Goal: Navigation & Orientation: Find specific page/section

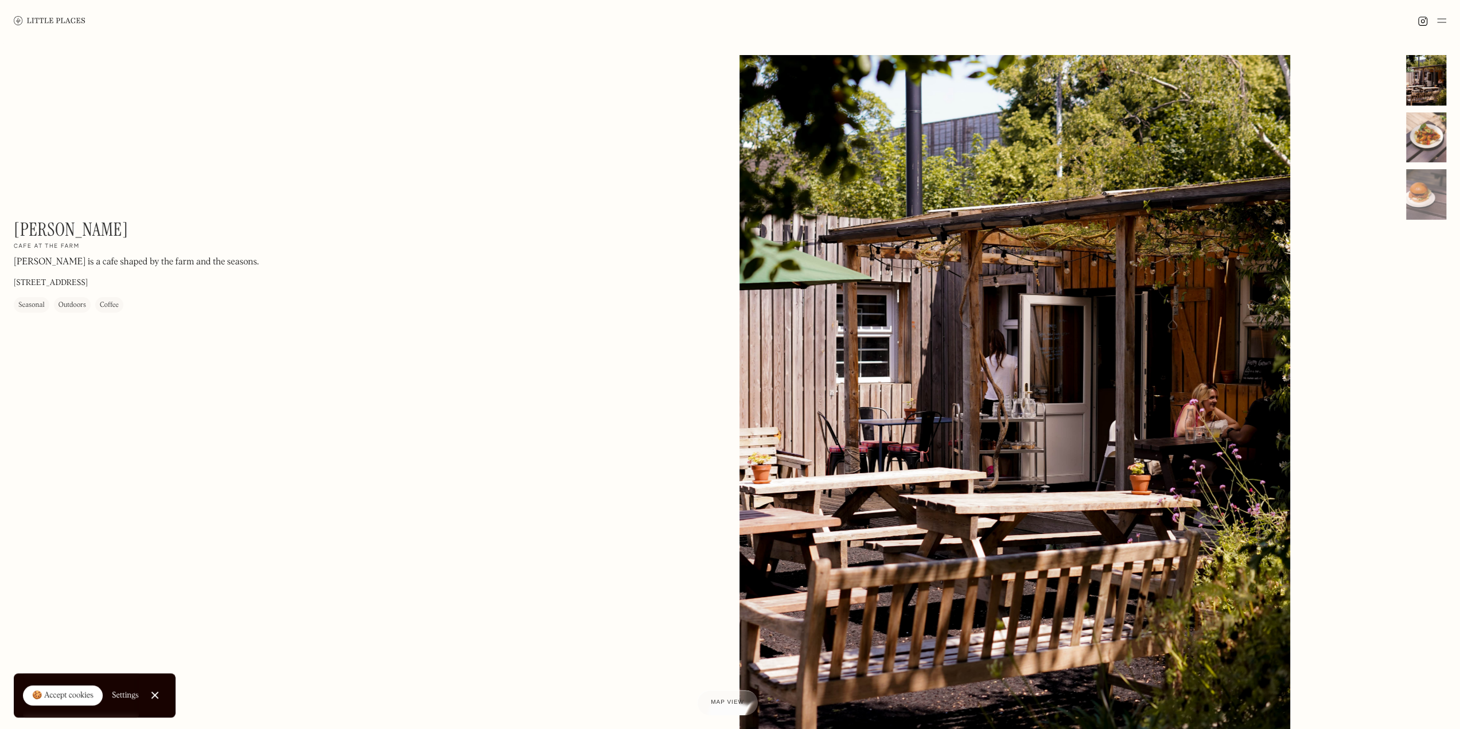
click at [1432, 137] on div at bounding box center [1426, 137] width 40 height 50
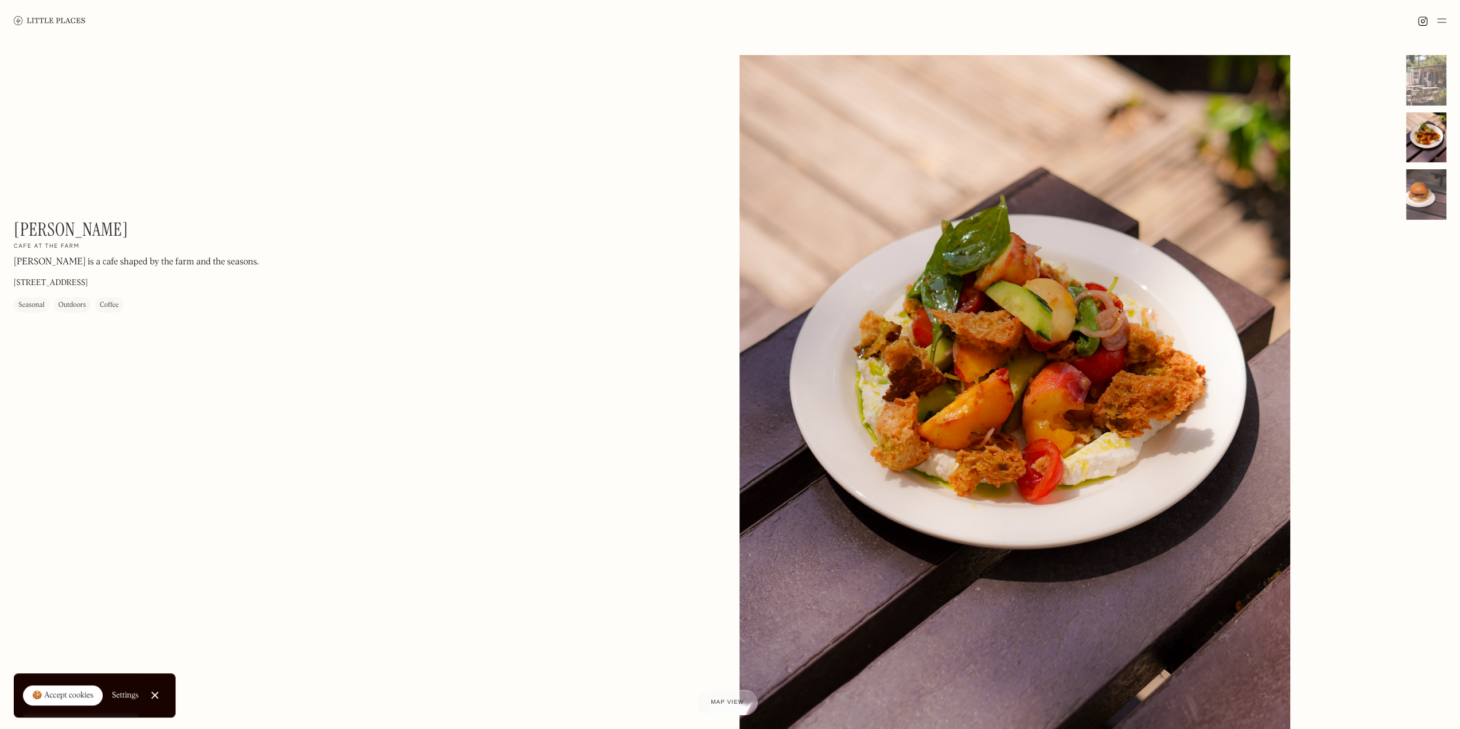
click at [1424, 197] on div at bounding box center [1426, 194] width 40 height 50
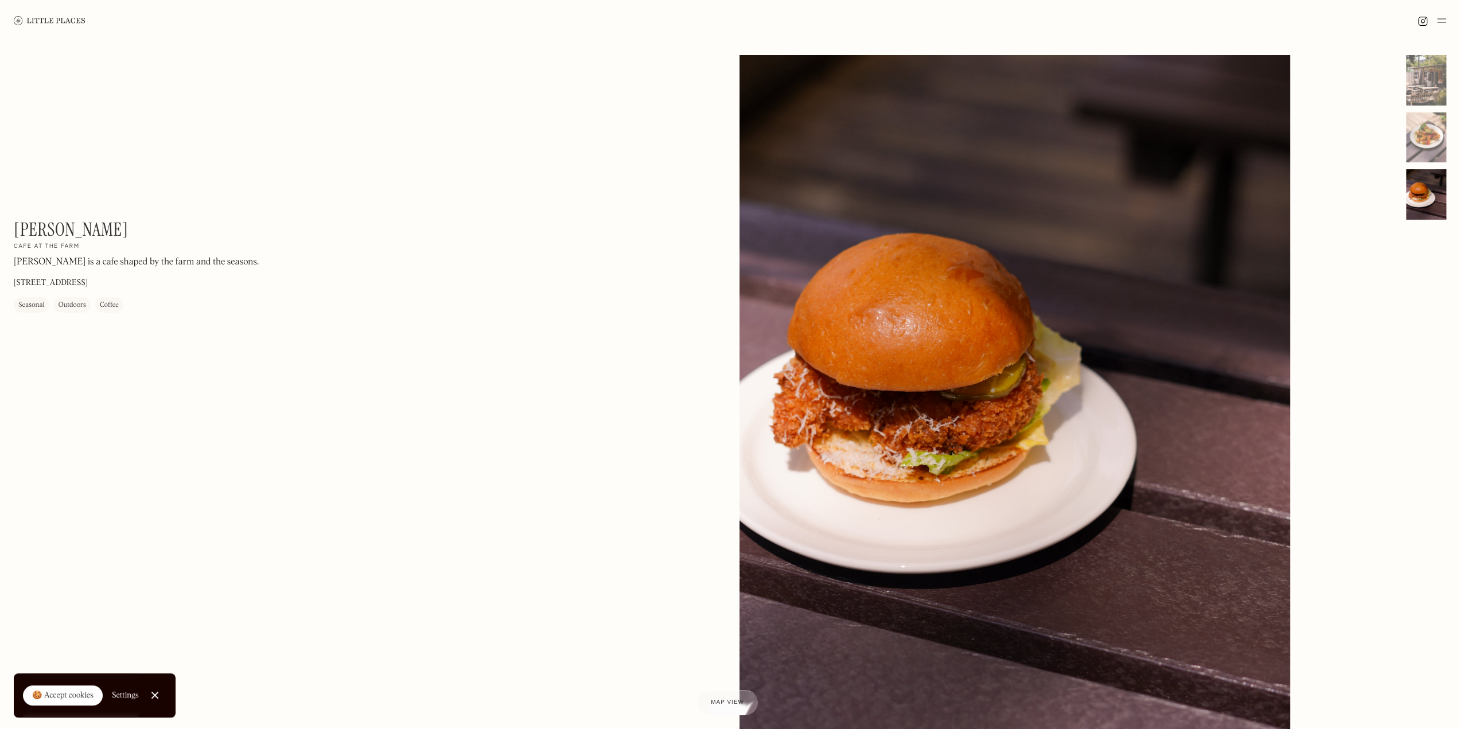
click at [1403, 81] on div "No items found. No items found. © The above photo(s) were taken exclusively for…" at bounding box center [1092, 410] width 707 height 710
click at [1413, 100] on div at bounding box center [1426, 80] width 40 height 50
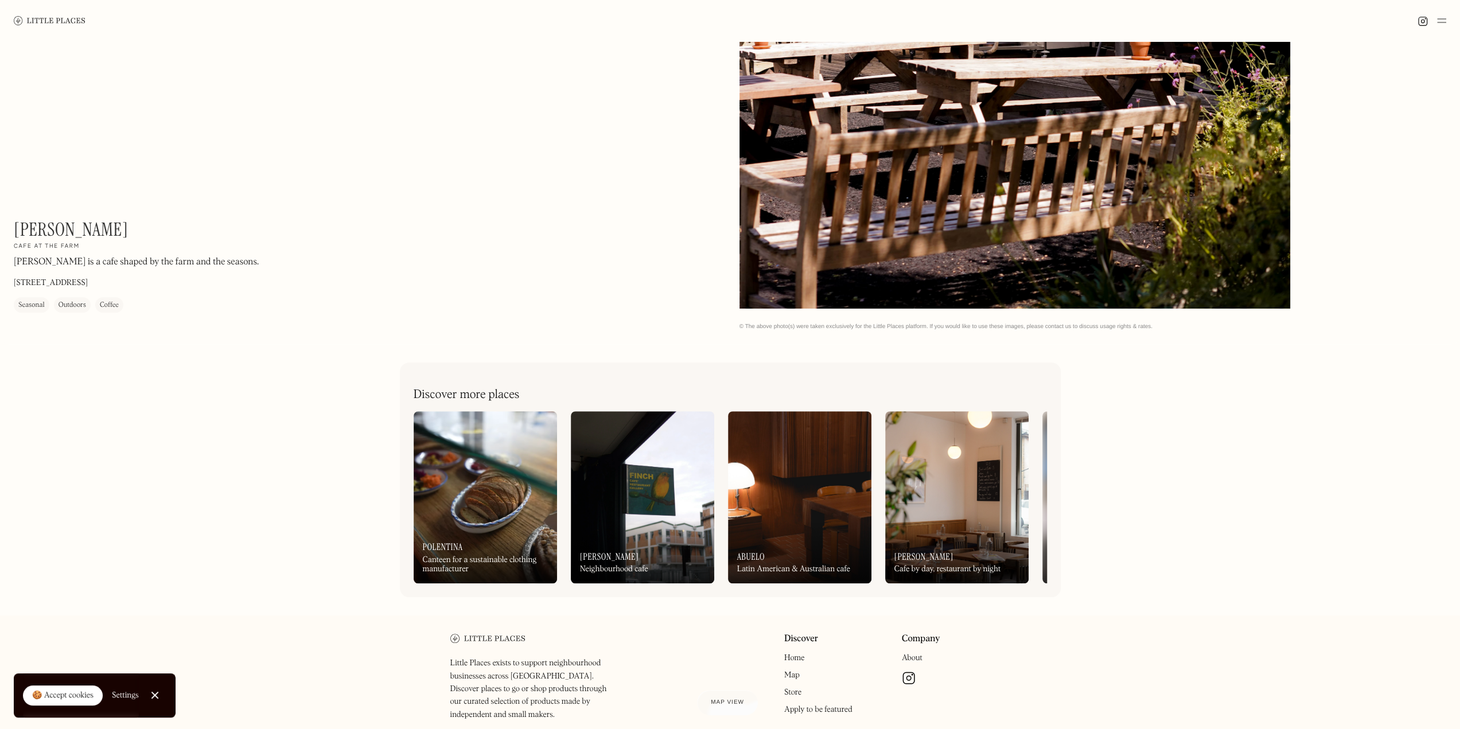
scroll to position [512, 0]
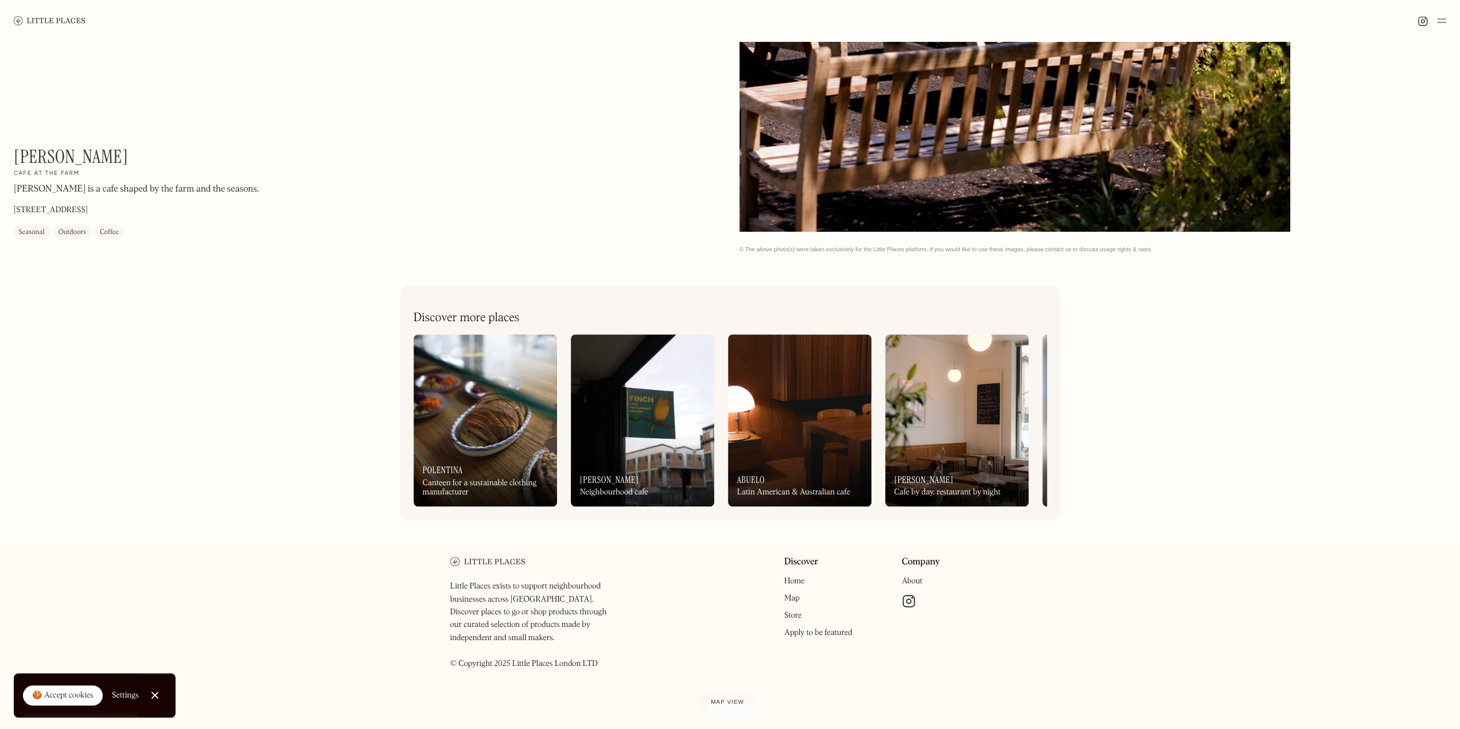
click at [65, 692] on div "🍪 Accept cookies" at bounding box center [62, 695] width 61 height 11
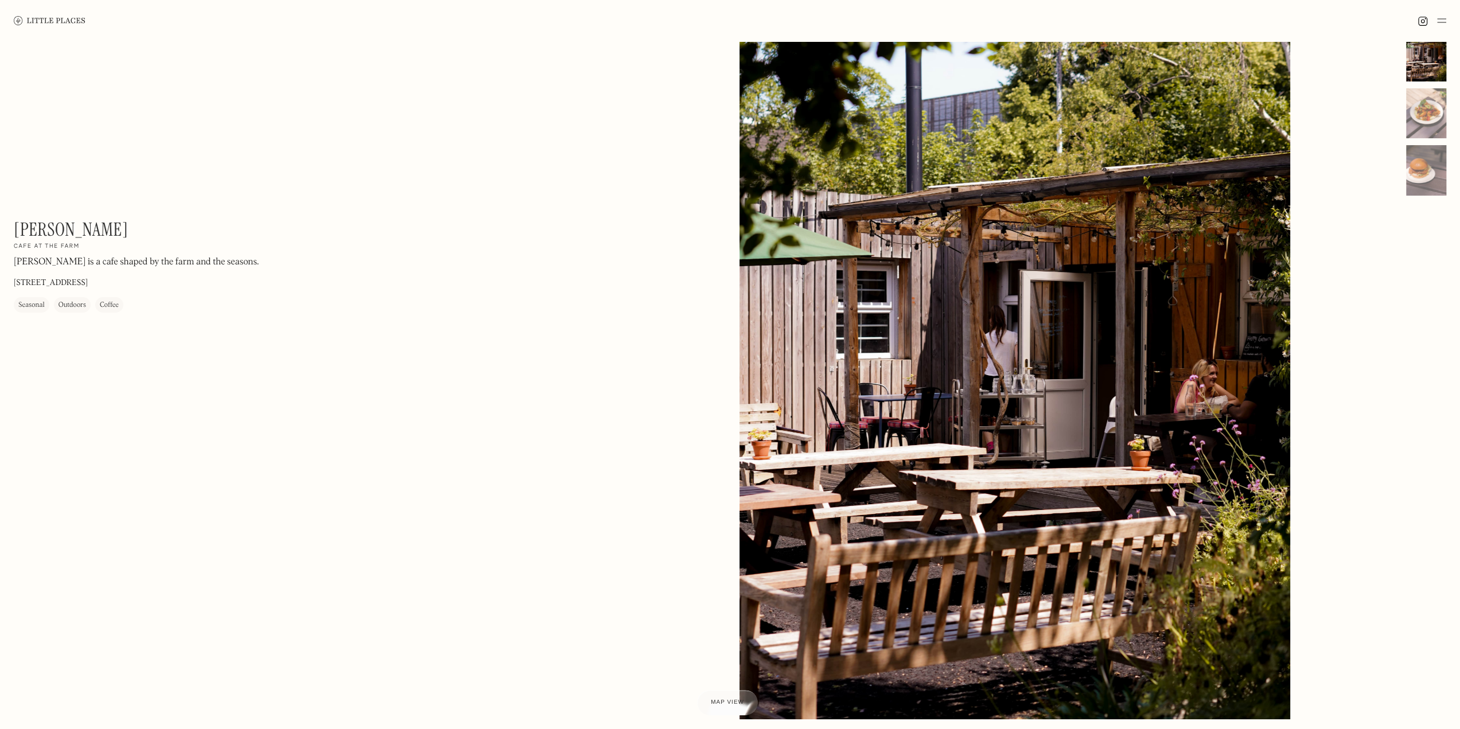
scroll to position [0, 0]
